Goal: Task Accomplishment & Management: Manage account settings

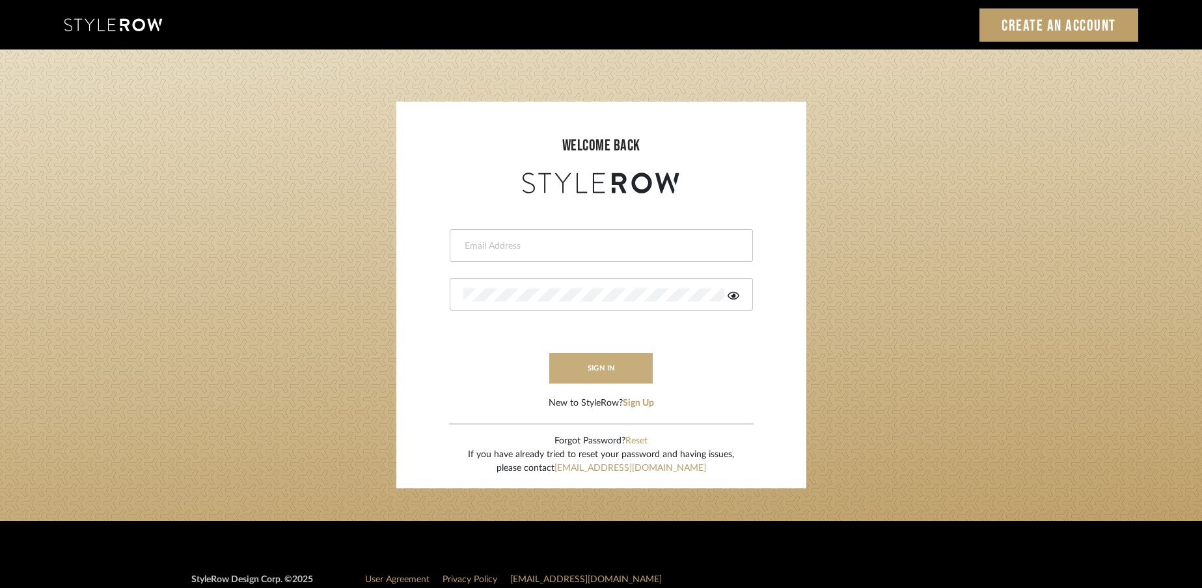
type input "rayeinteriordesign@gmail.com"
click at [635, 362] on button "sign in" at bounding box center [601, 368] width 104 height 31
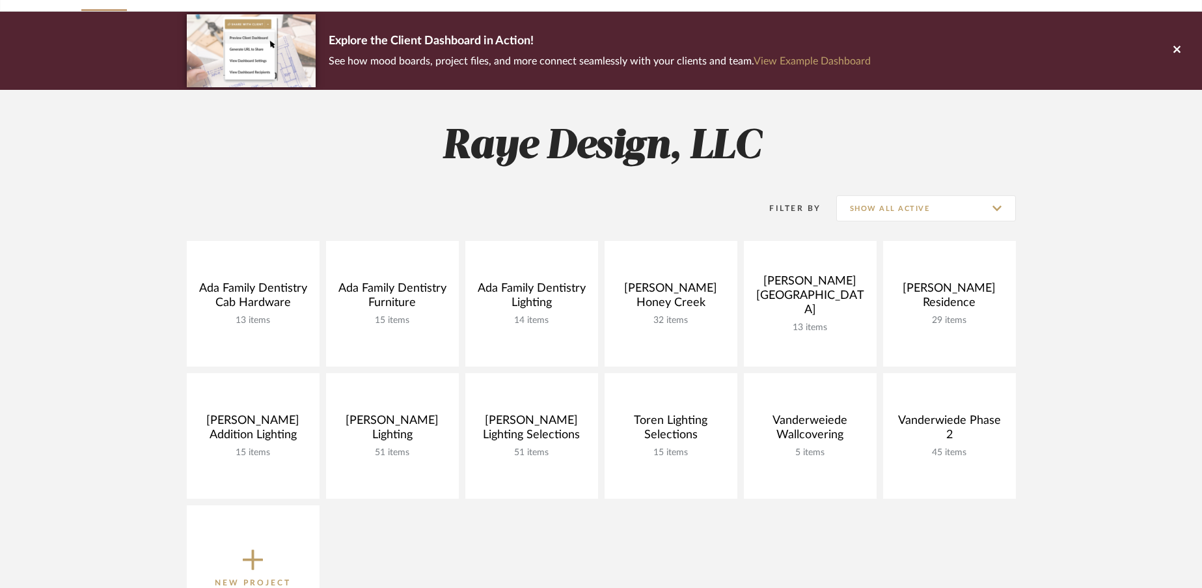
scroll to position [83, 0]
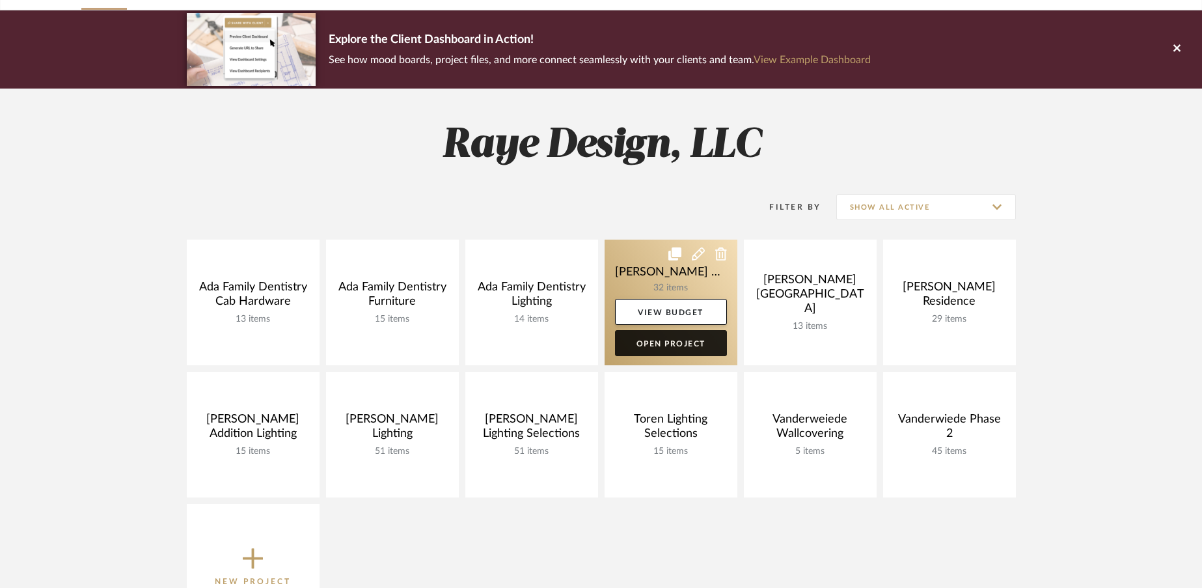
click at [666, 347] on link "Open Project" at bounding box center [671, 343] width 112 height 26
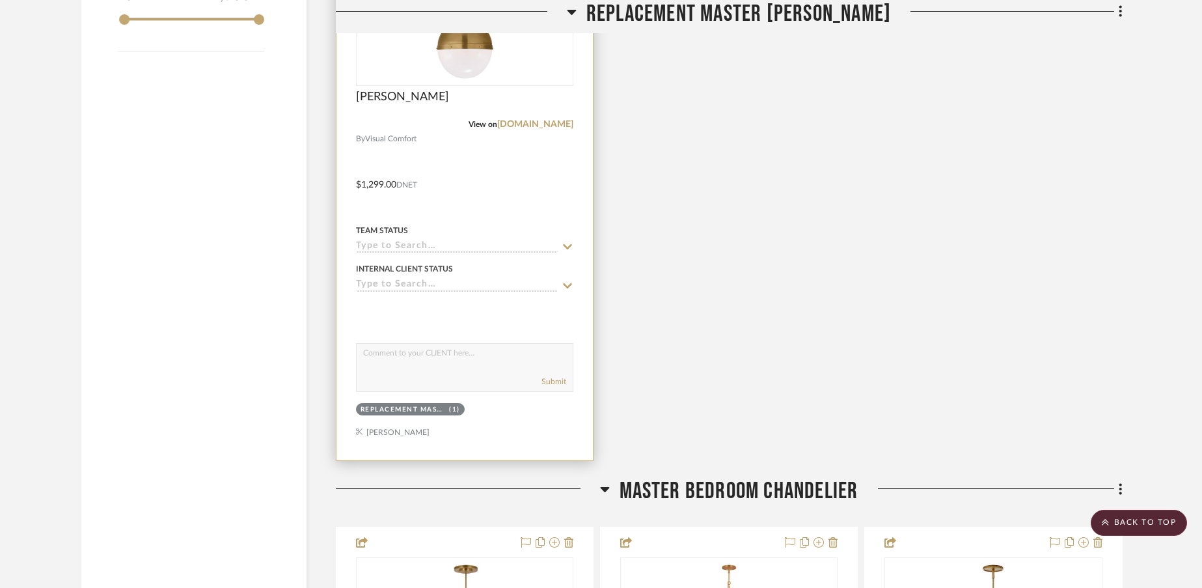
scroll to position [1662, 0]
